Goal: Information Seeking & Learning: Learn about a topic

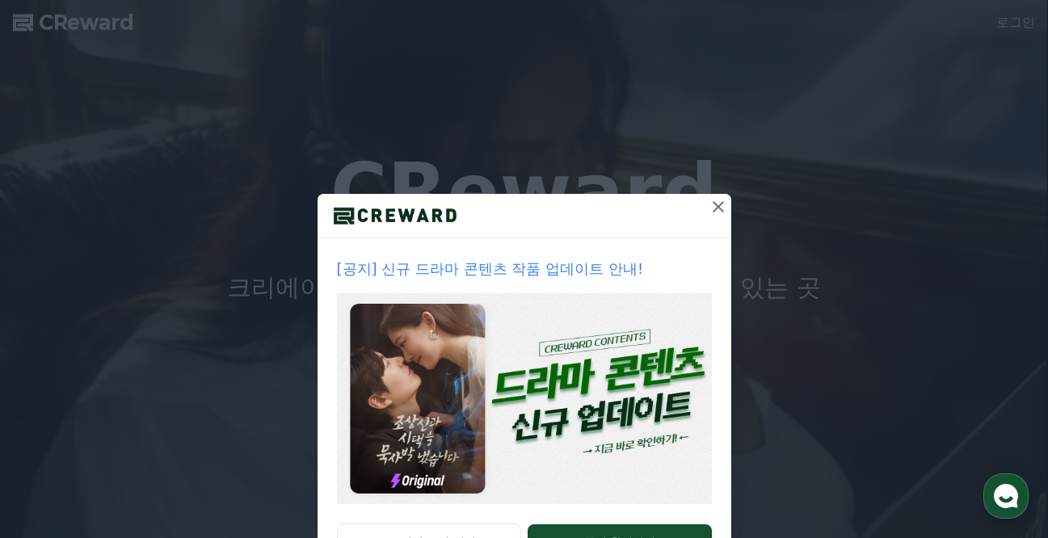
click at [709, 208] on icon at bounding box center [718, 206] width 19 height 19
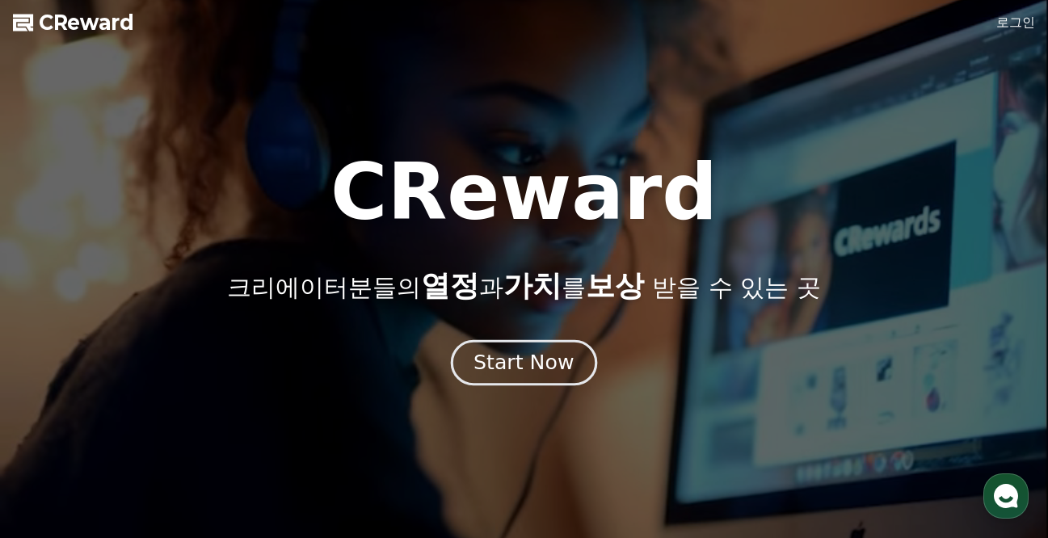
click at [550, 364] on div "Start Now" at bounding box center [524, 362] width 100 height 27
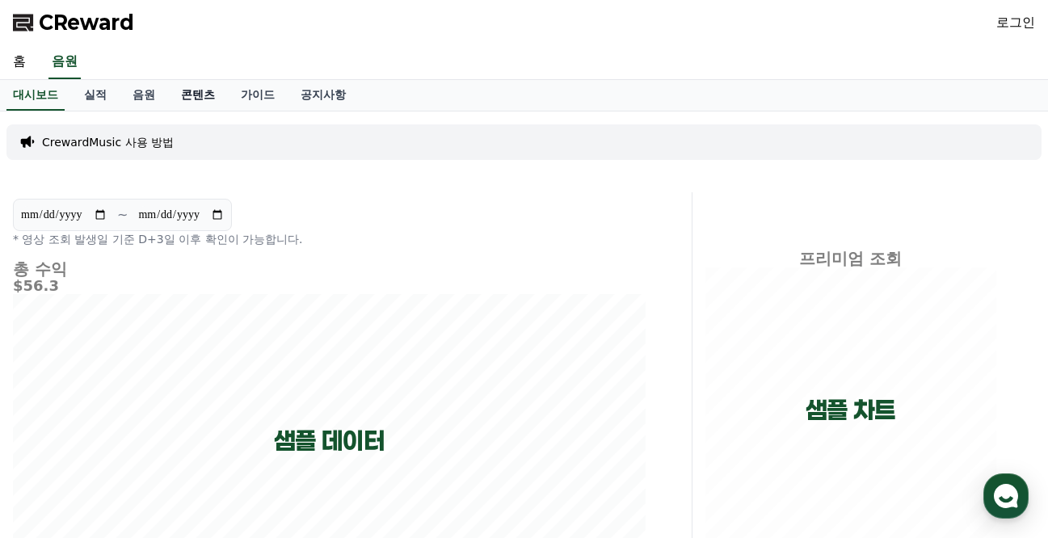
click at [183, 95] on link "콘텐츠" at bounding box center [198, 95] width 60 height 31
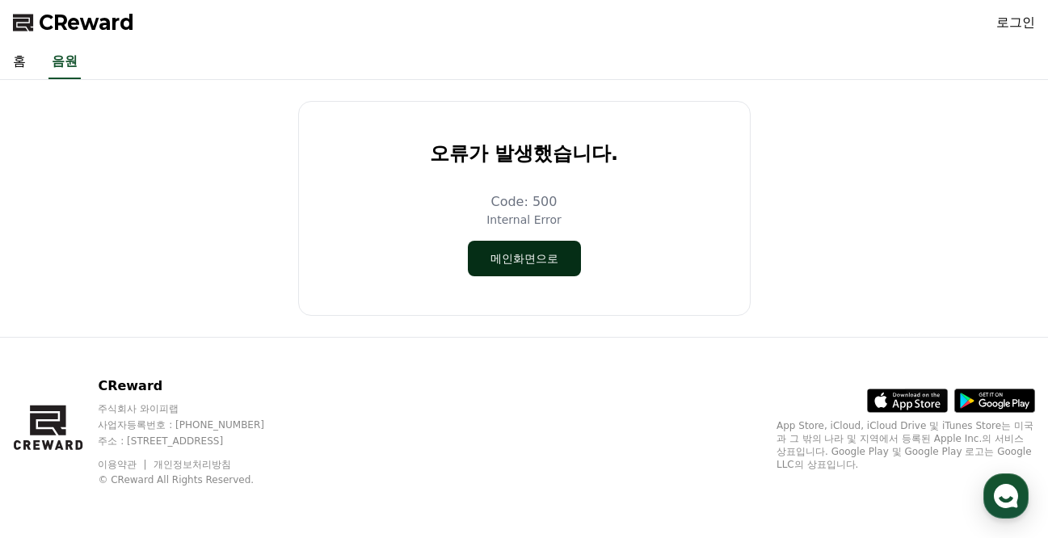
click at [537, 263] on button "메인화면으로" at bounding box center [524, 259] width 113 height 36
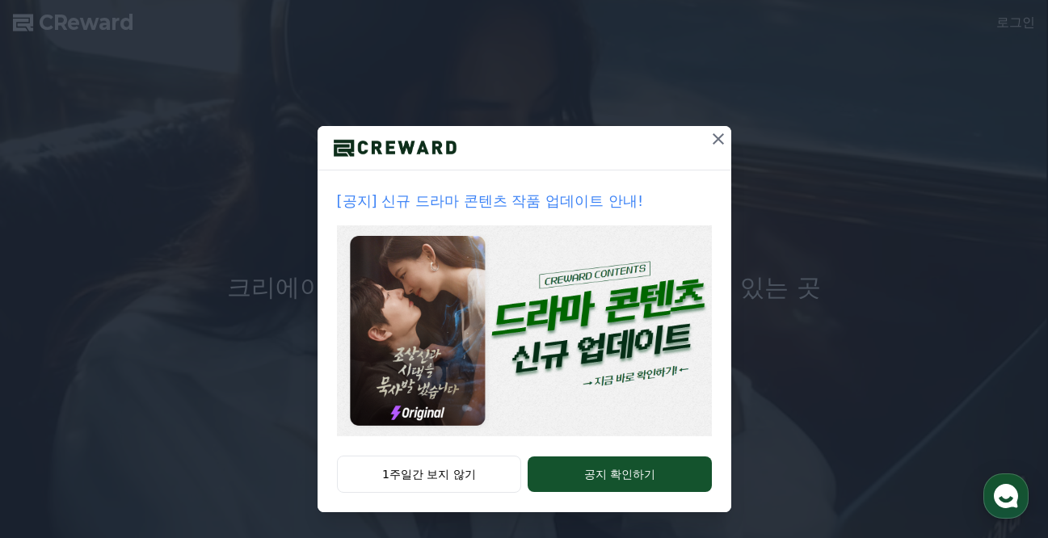
scroll to position [310, 0]
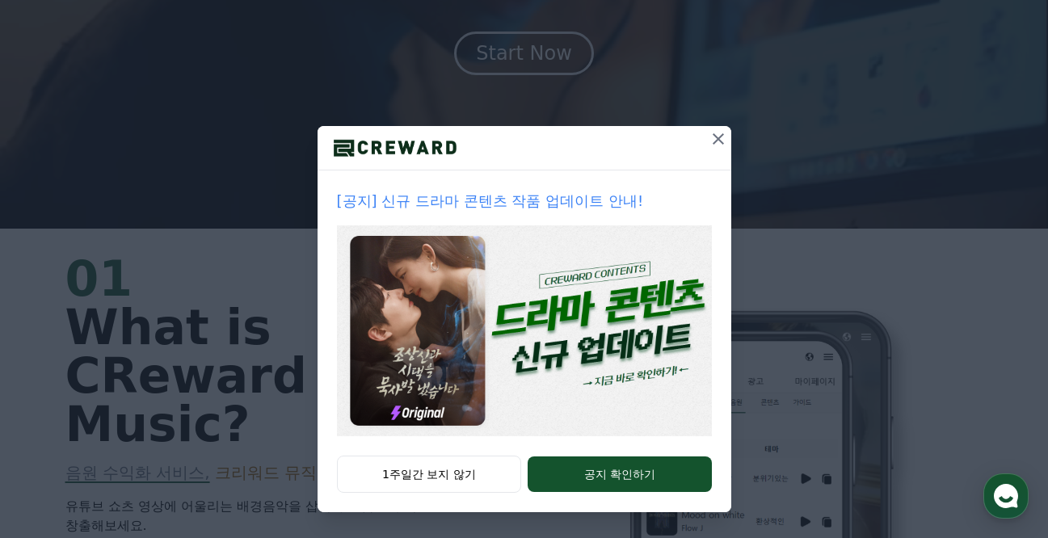
click at [611, 310] on img at bounding box center [524, 330] width 375 height 211
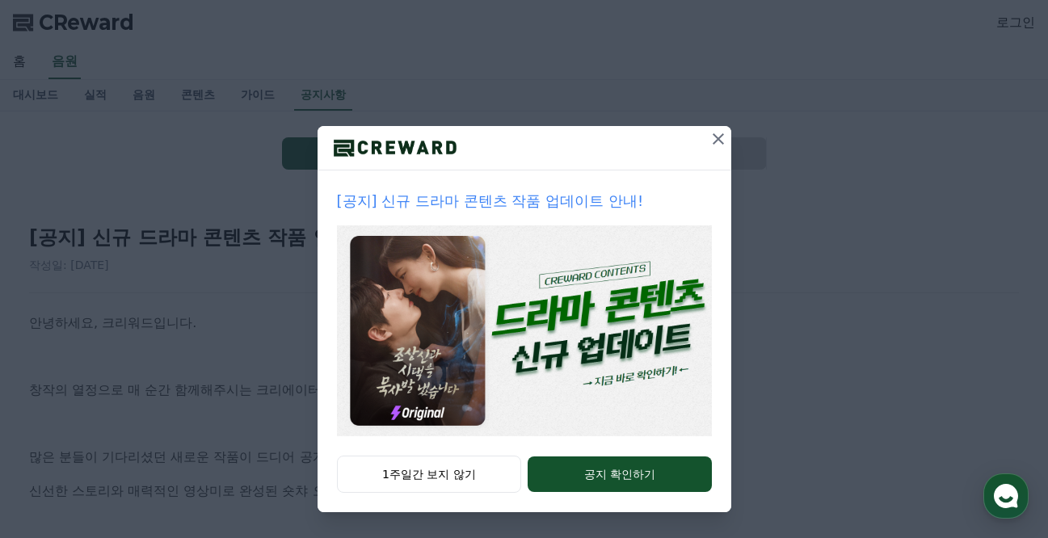
click at [710, 139] on icon at bounding box center [718, 138] width 19 height 19
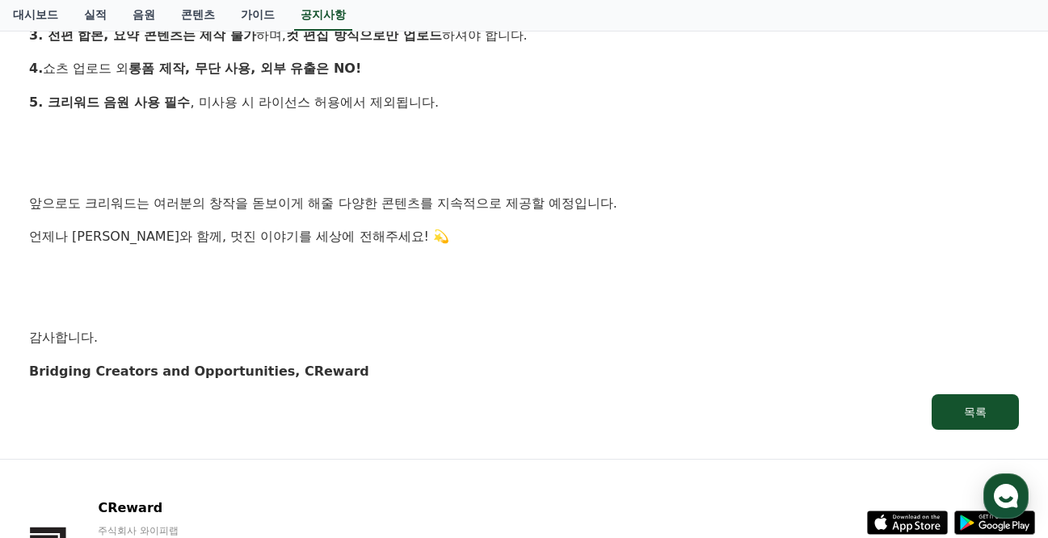
scroll to position [1799, 0]
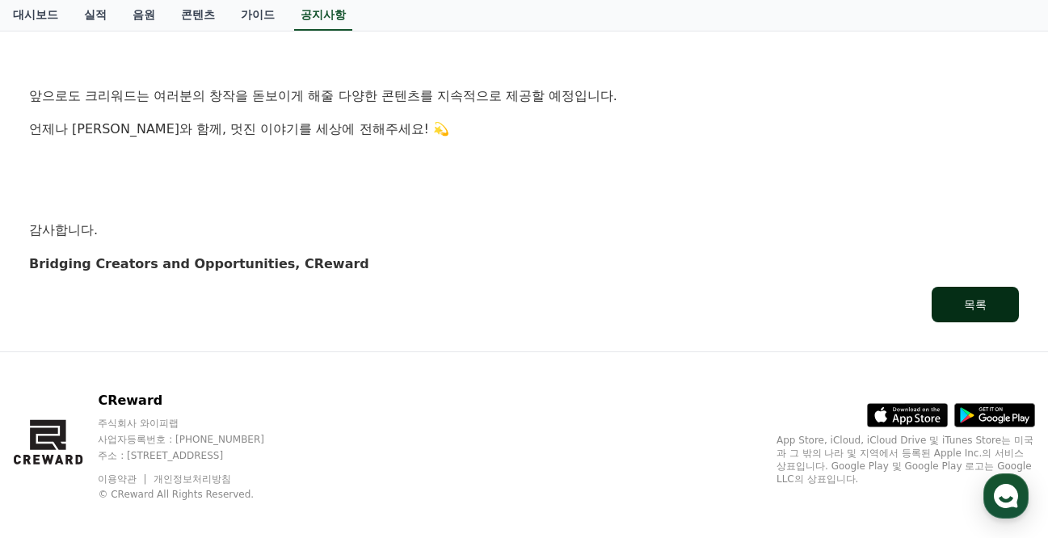
click at [975, 297] on div "목록" at bounding box center [975, 305] width 23 height 16
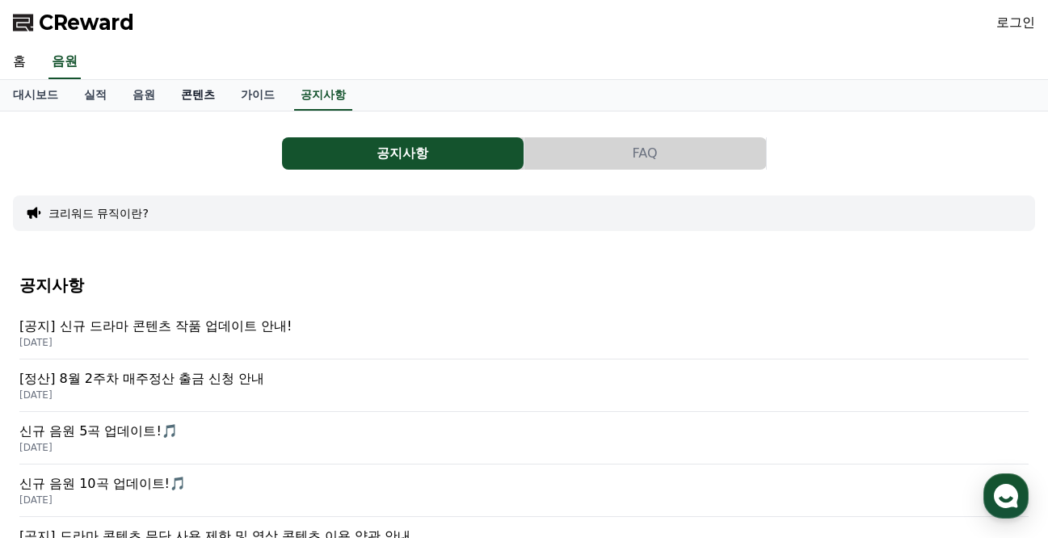
click at [179, 93] on link "콘텐츠" at bounding box center [198, 95] width 60 height 31
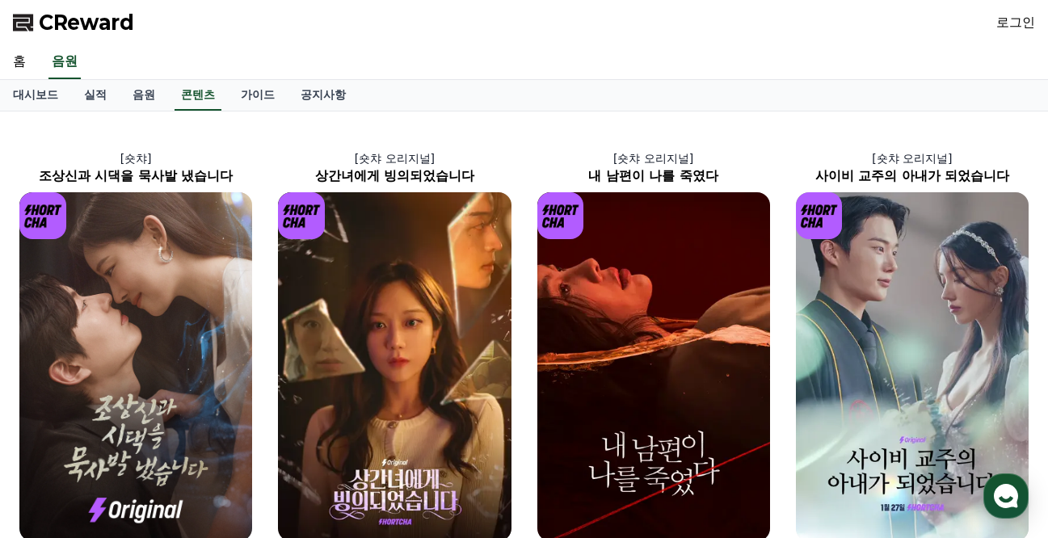
click at [1027, 23] on link "로그인" at bounding box center [1015, 22] width 39 height 19
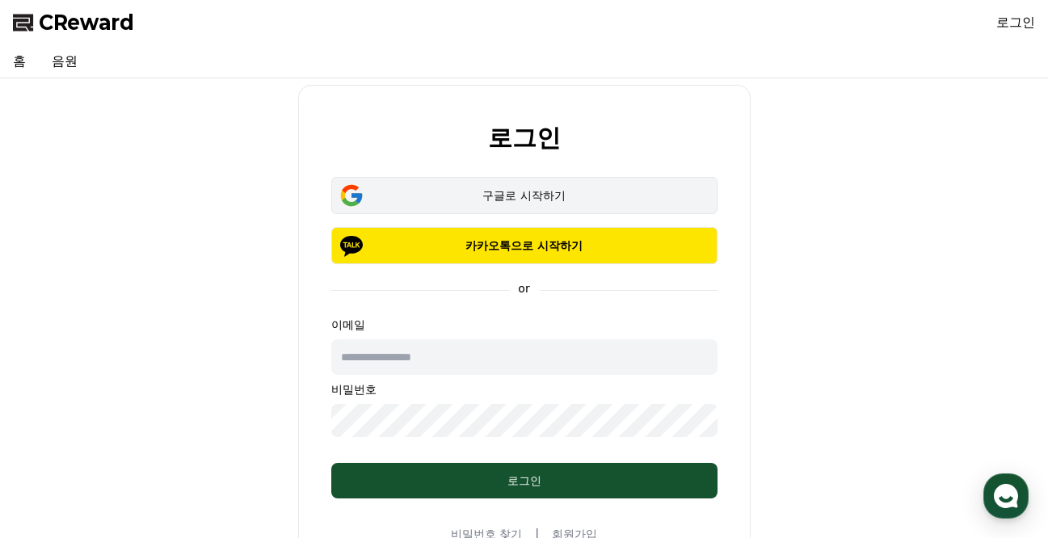
click at [553, 191] on div "구글로 시작하기" at bounding box center [524, 195] width 339 height 16
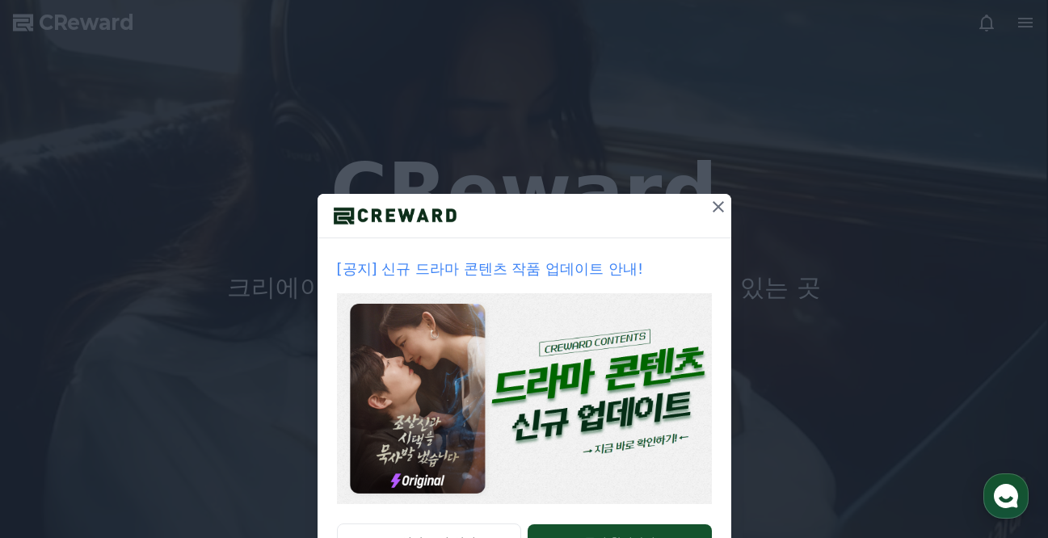
click at [713, 206] on icon at bounding box center [718, 206] width 11 height 11
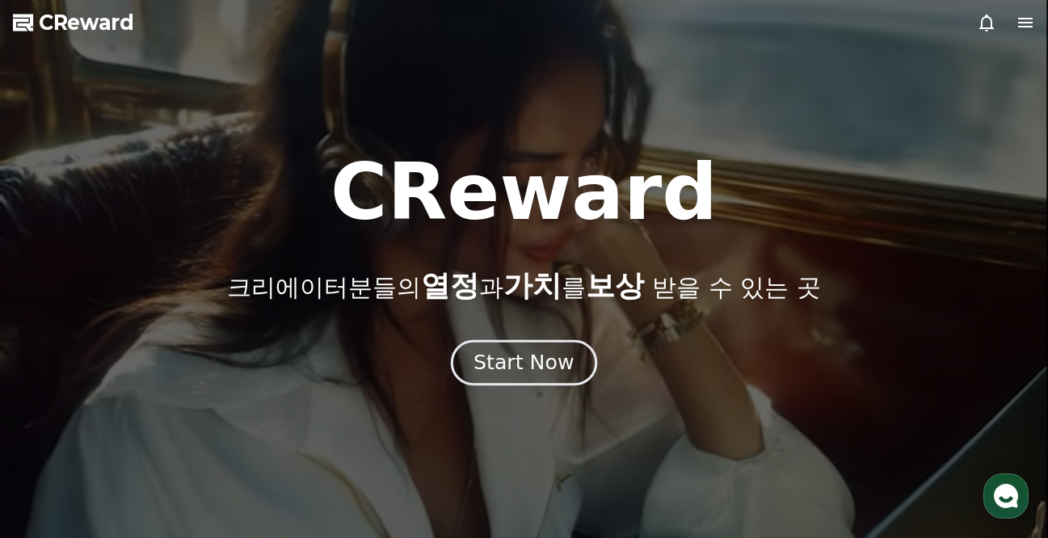
click at [540, 360] on div "Start Now" at bounding box center [524, 362] width 100 height 27
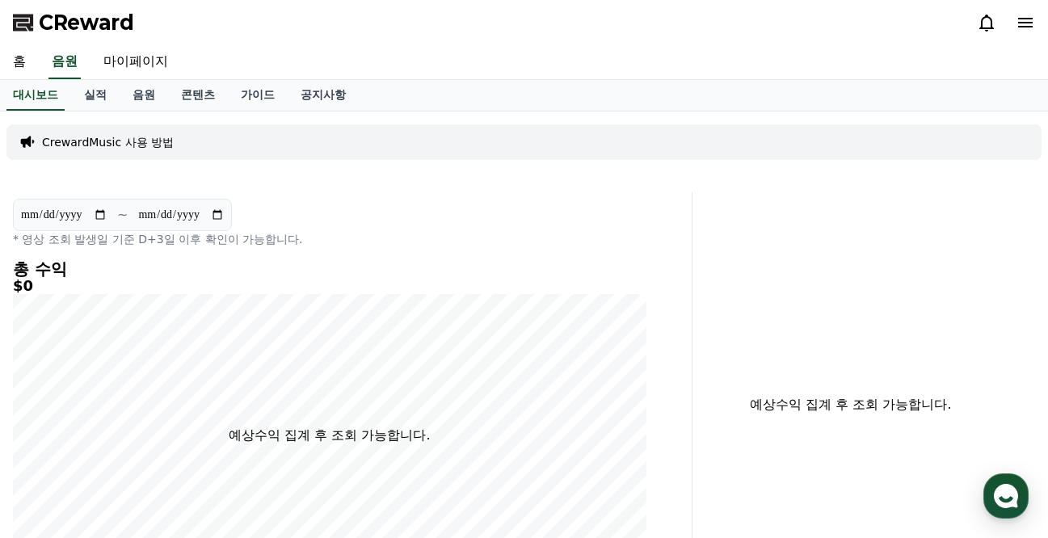
click at [133, 137] on p "CrewardMusic 사용 방법" at bounding box center [108, 142] width 132 height 16
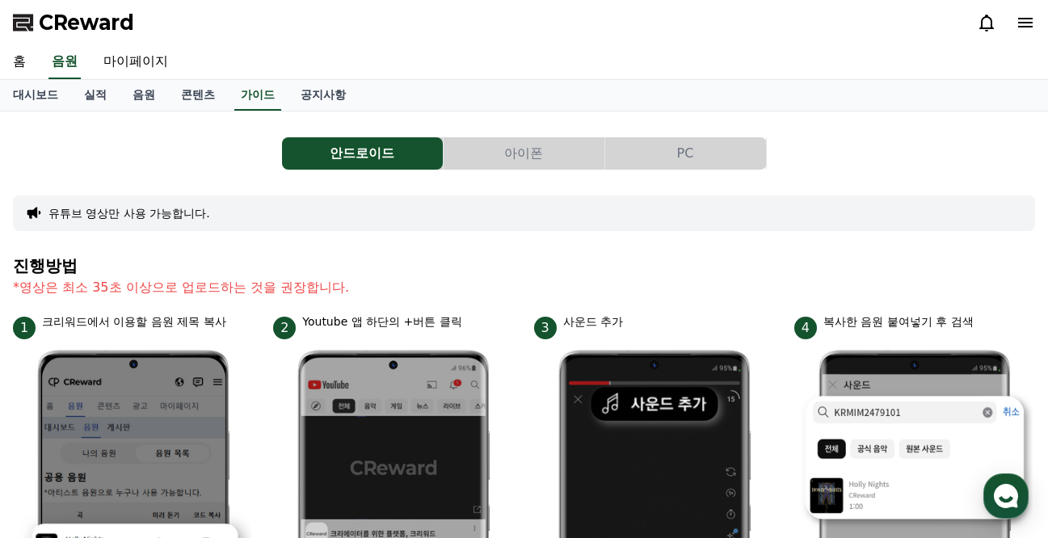
click at [688, 150] on button "PC" at bounding box center [685, 153] width 161 height 32
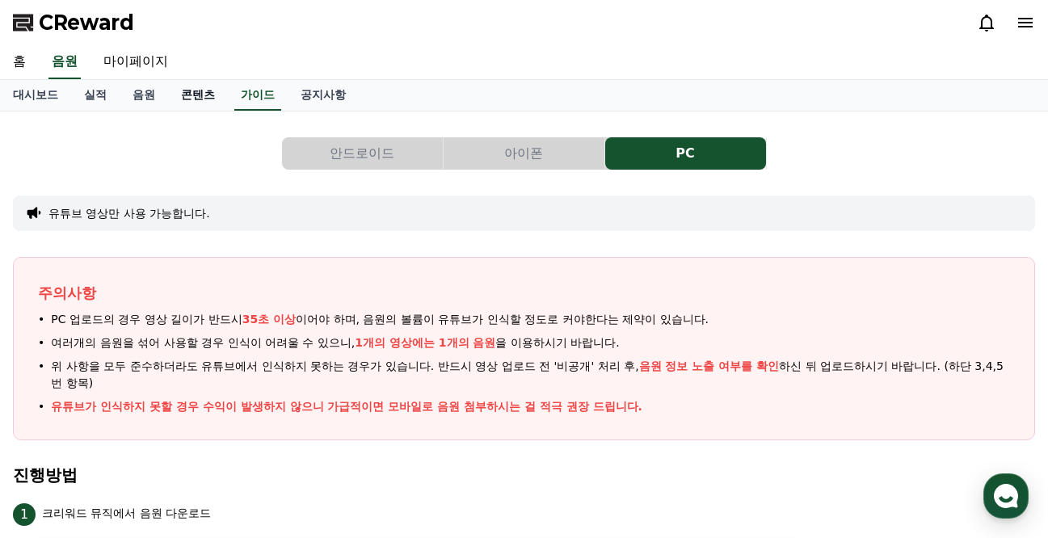
click at [183, 91] on link "콘텐츠" at bounding box center [198, 95] width 60 height 31
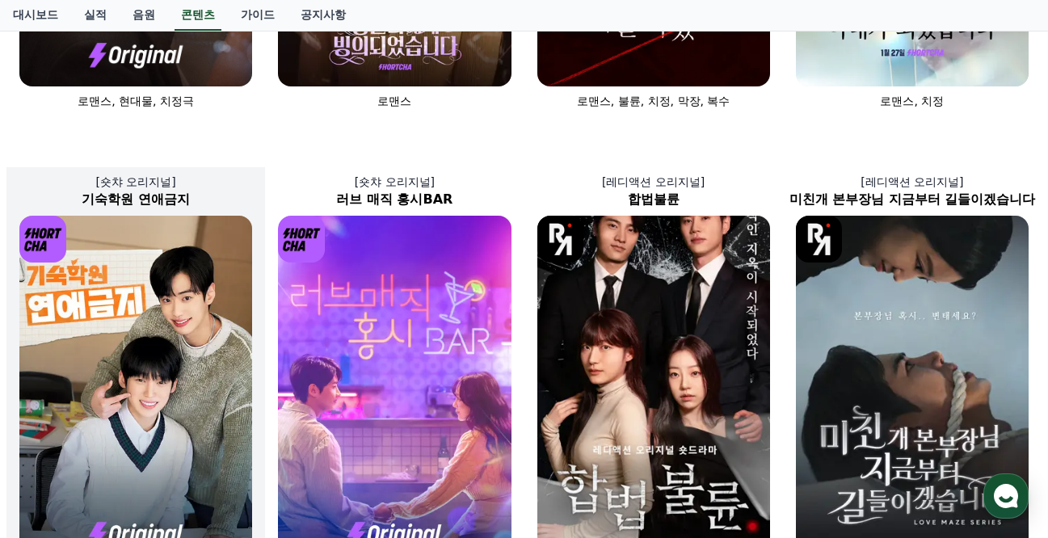
scroll to position [191, 0]
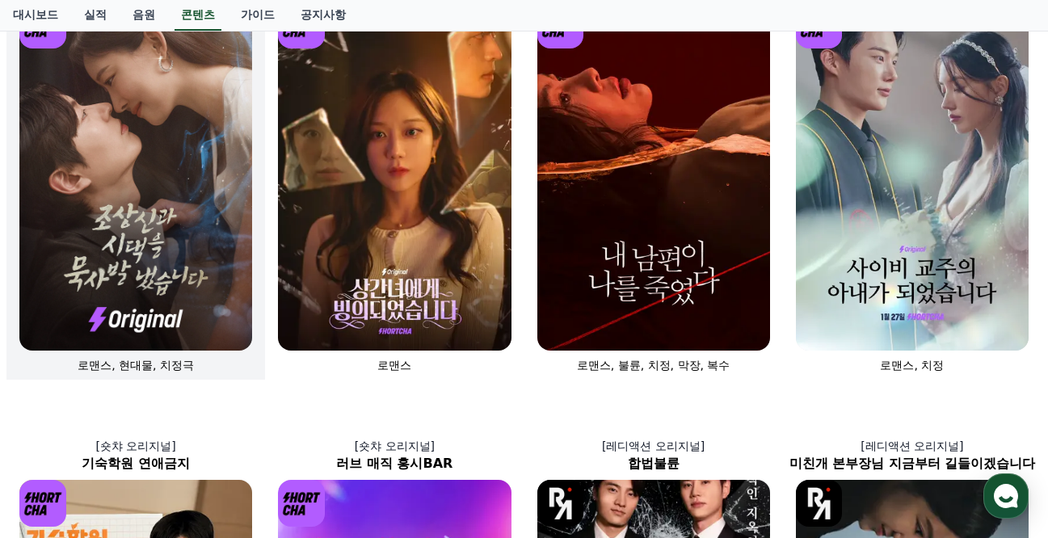
click at [147, 197] on img at bounding box center [135, 176] width 233 height 349
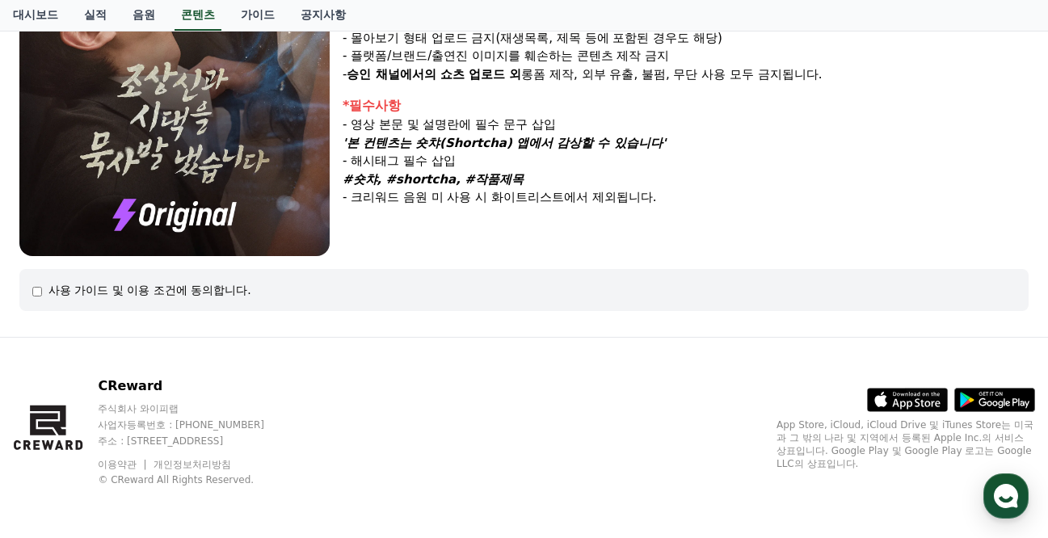
scroll to position [373, 0]
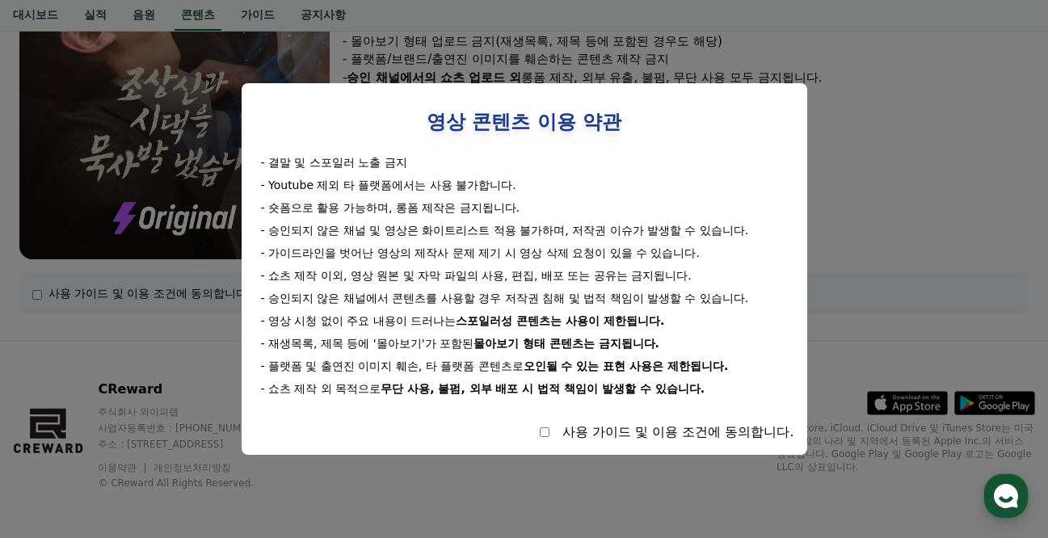
select select
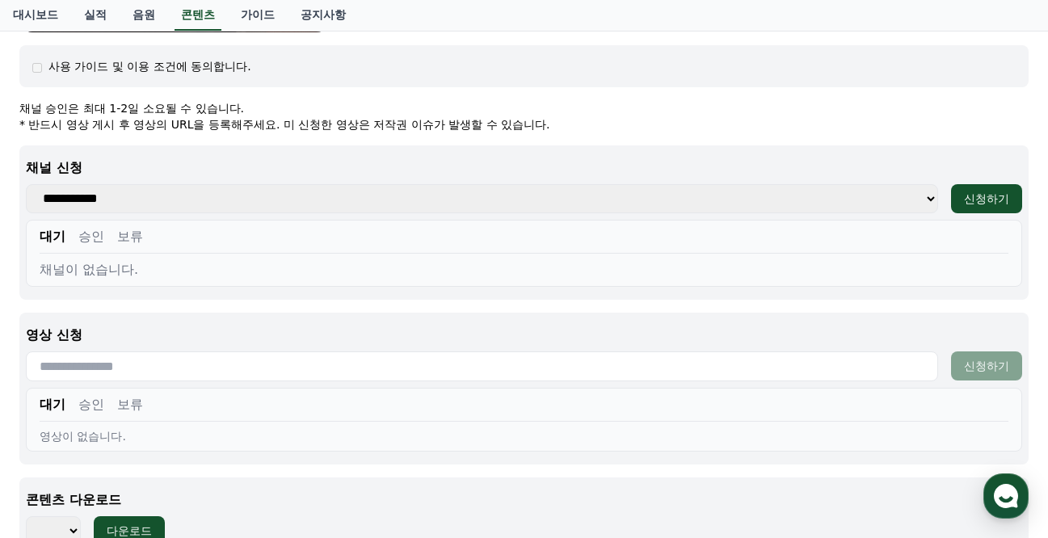
scroll to position [0, 0]
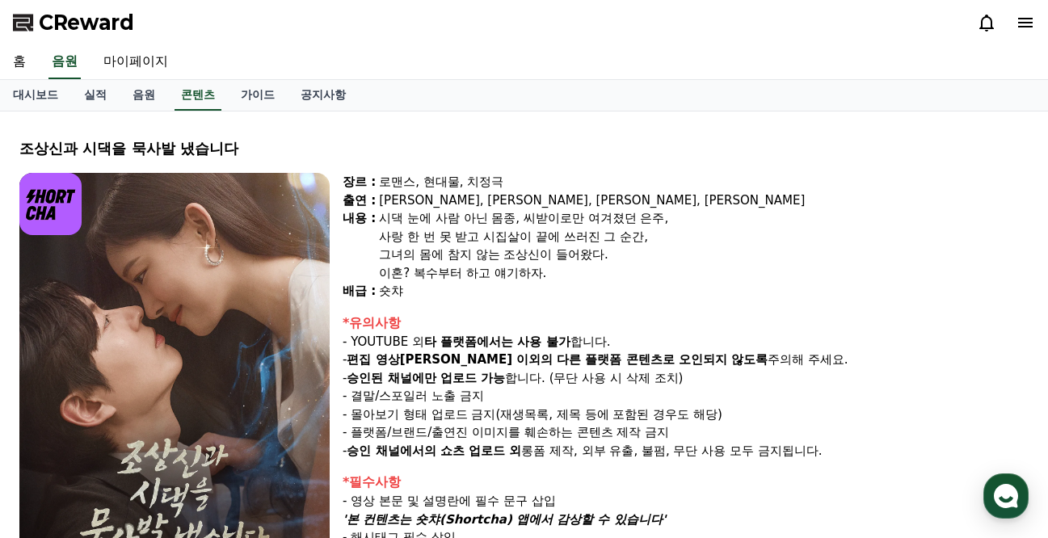
click at [64, 23] on span "CReward" at bounding box center [86, 23] width 95 height 26
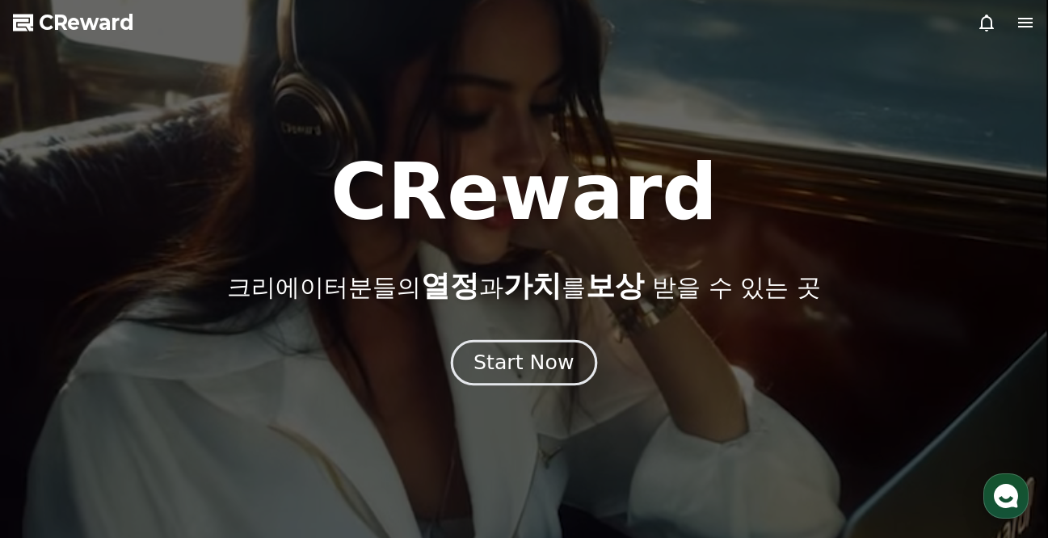
click at [527, 359] on div "Start Now" at bounding box center [524, 362] width 100 height 27
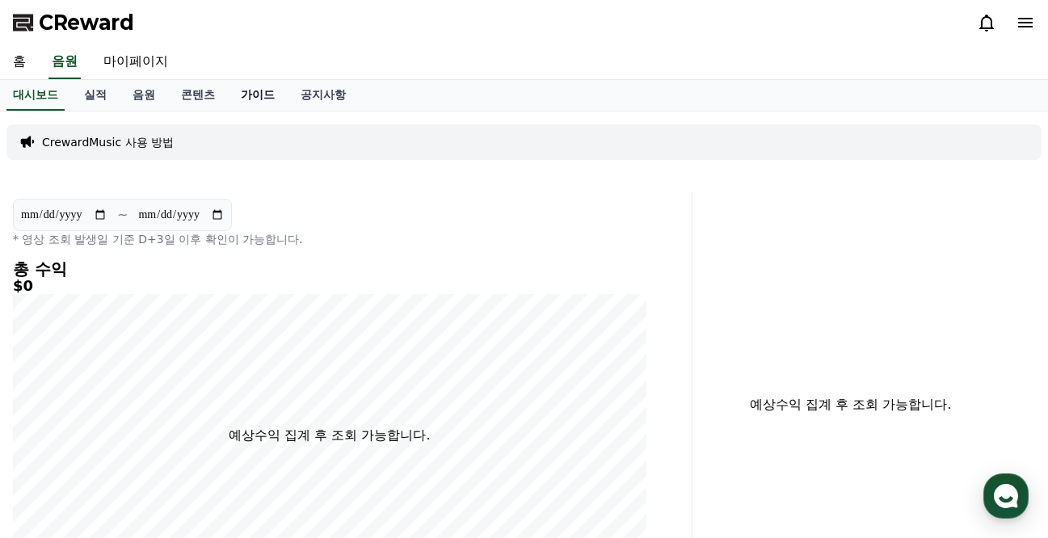
click at [240, 96] on link "가이드" at bounding box center [258, 95] width 60 height 31
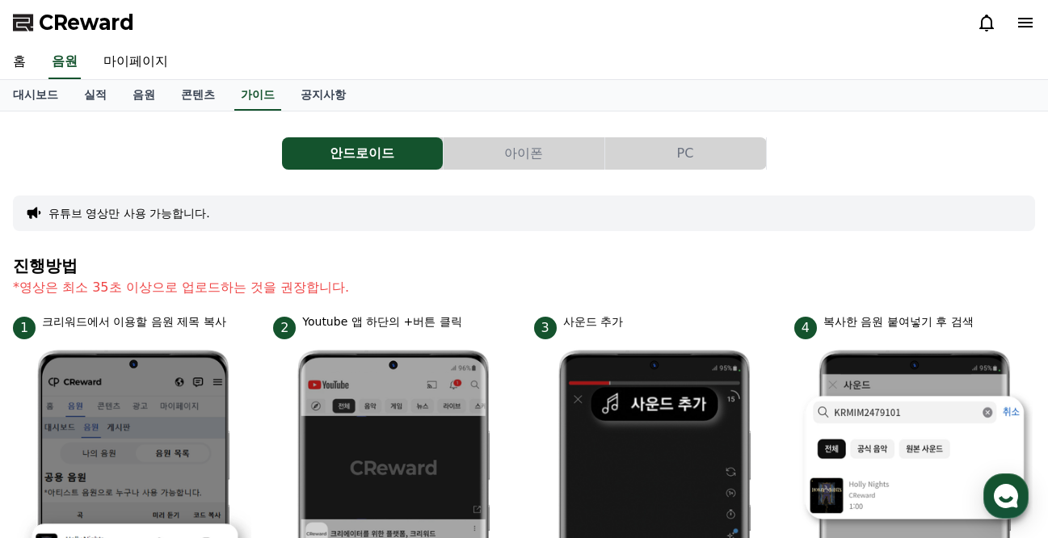
click at [682, 155] on button "PC" at bounding box center [685, 153] width 161 height 32
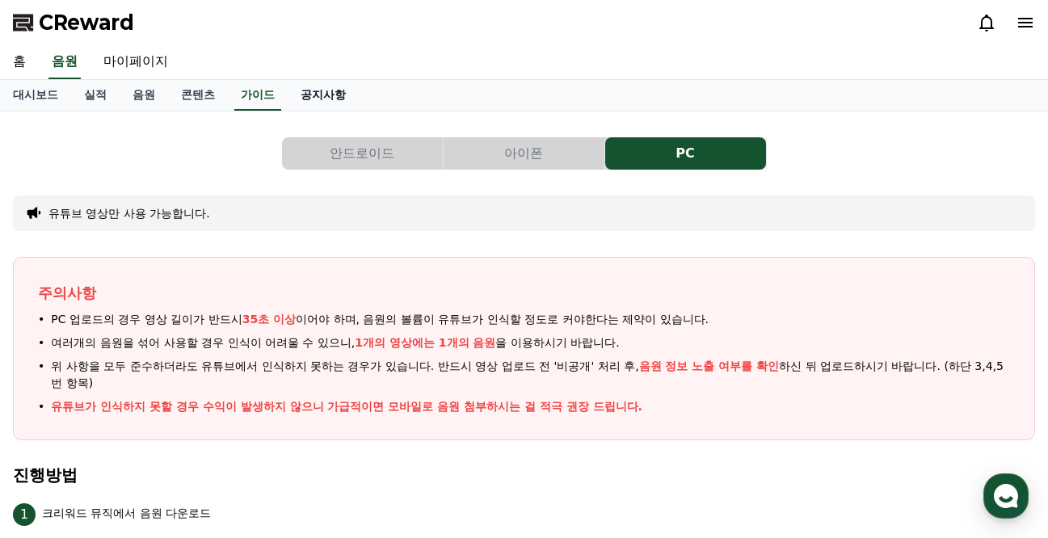
click at [302, 91] on link "공지사항" at bounding box center [323, 95] width 71 height 31
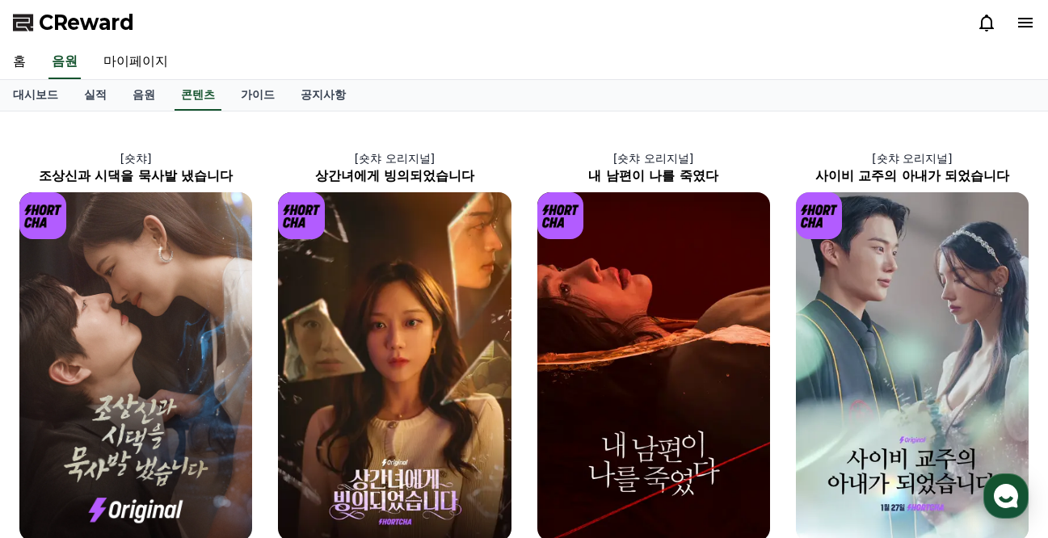
scroll to position [191, 0]
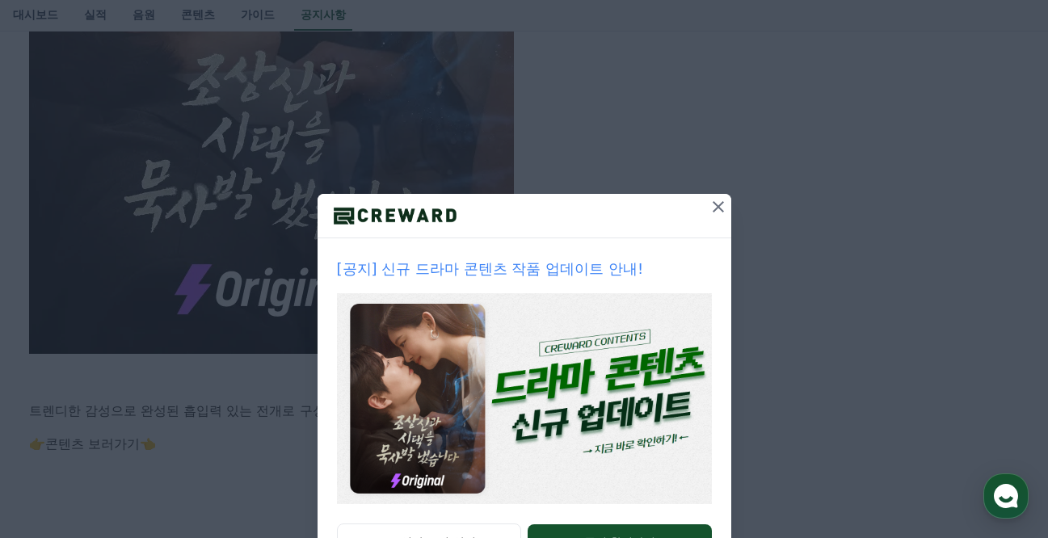
scroll to position [310, 0]
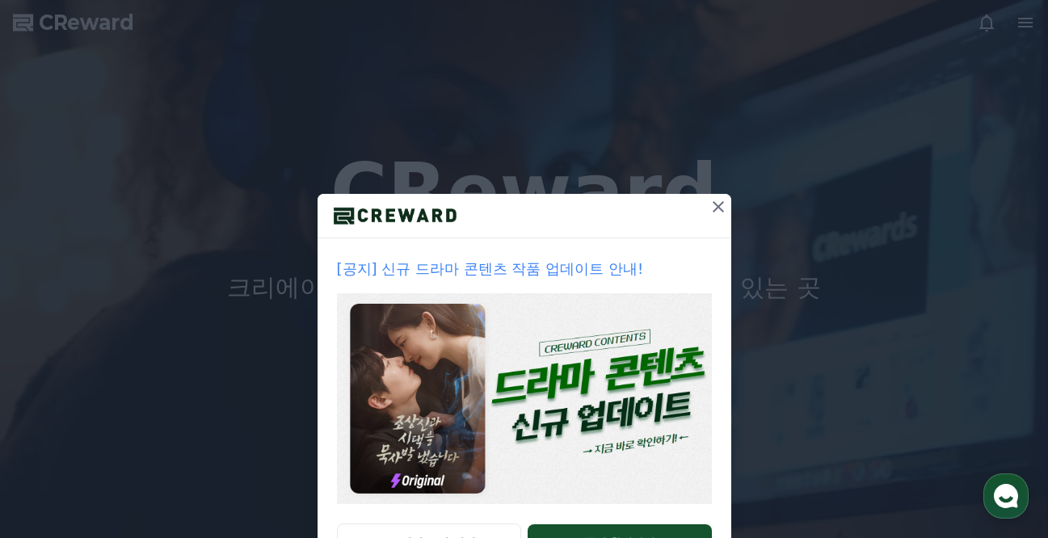
click at [716, 209] on icon at bounding box center [718, 206] width 19 height 19
